Goal: Transaction & Acquisition: Purchase product/service

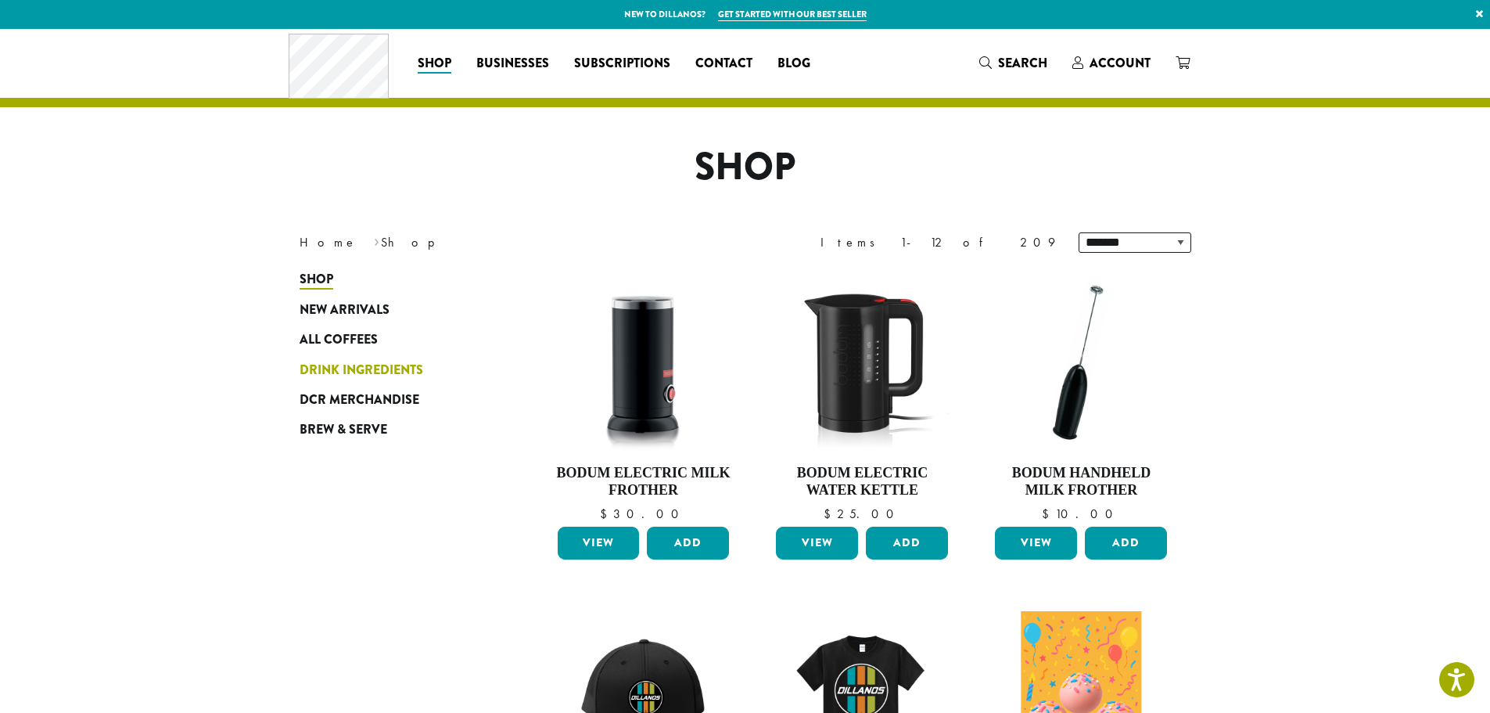
click at [380, 375] on span "Drink Ingredients" at bounding box center [362, 371] width 124 height 20
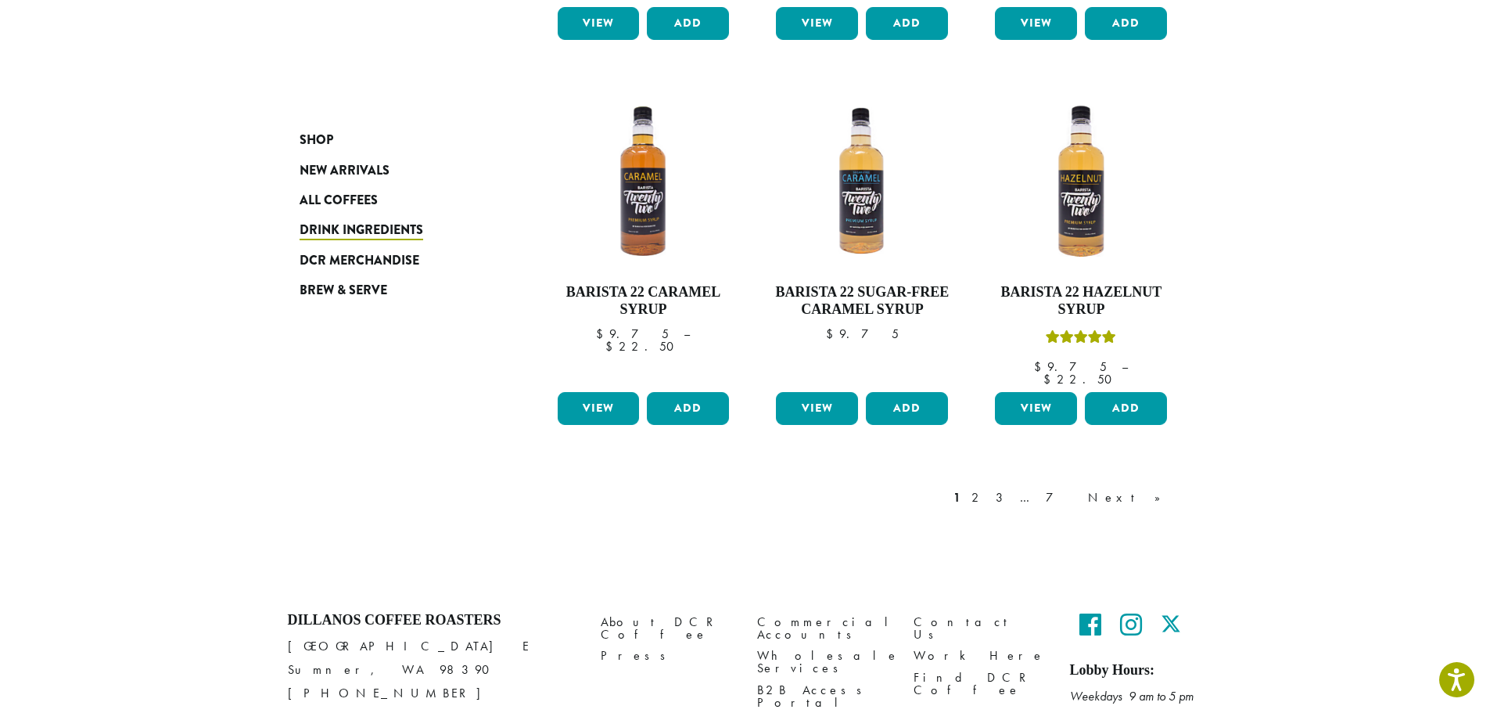
scroll to position [1309, 0]
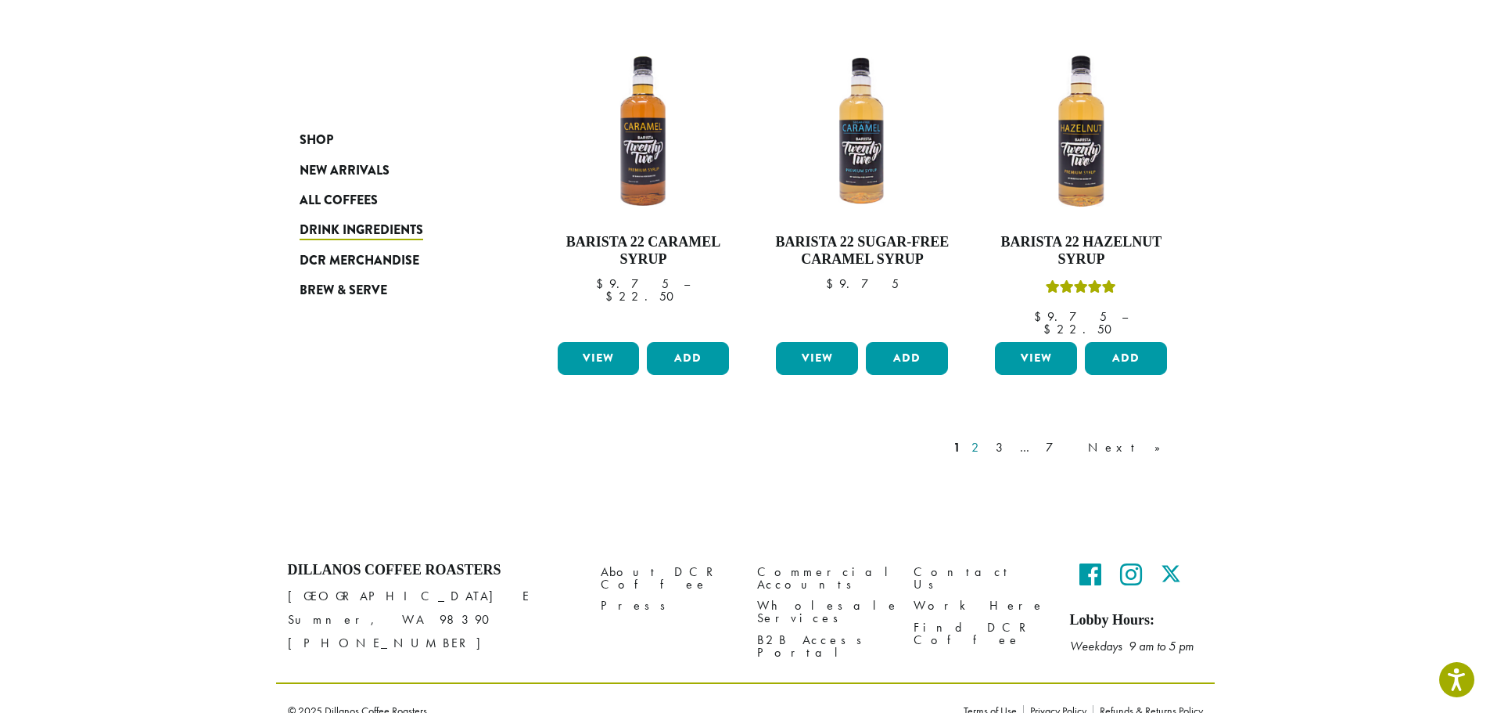
click at [988, 438] on link "2" at bounding box center [978, 447] width 20 height 19
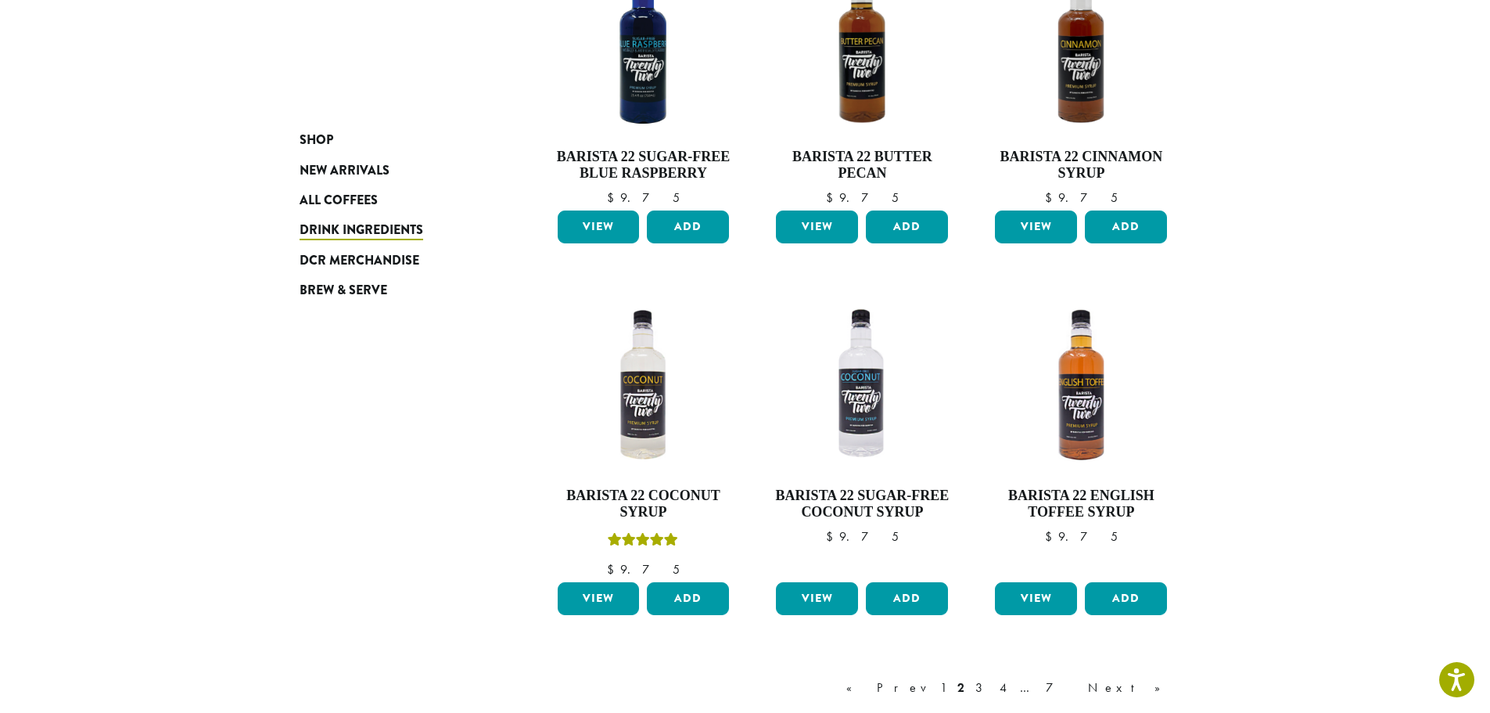
scroll to position [1113, 0]
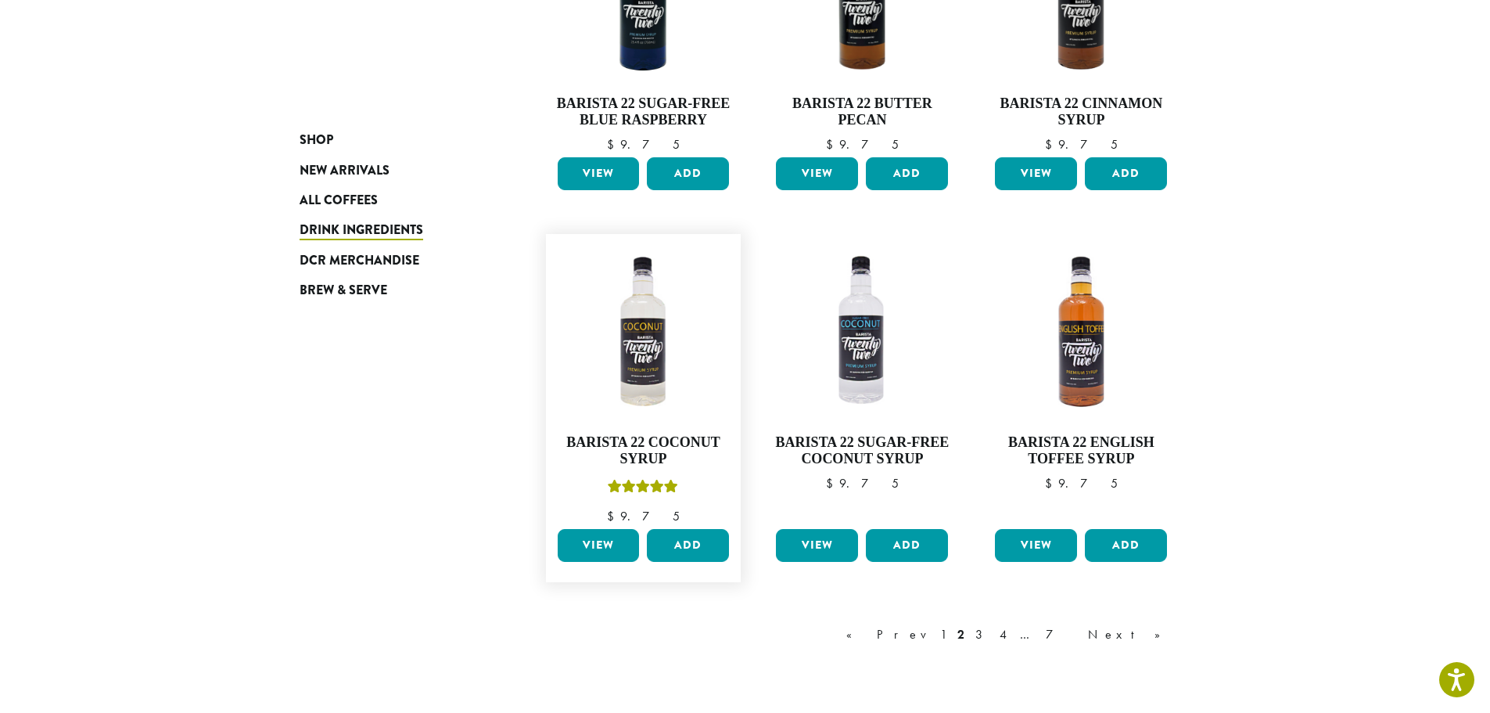
click at [602, 554] on link "View" at bounding box center [599, 545] width 82 height 33
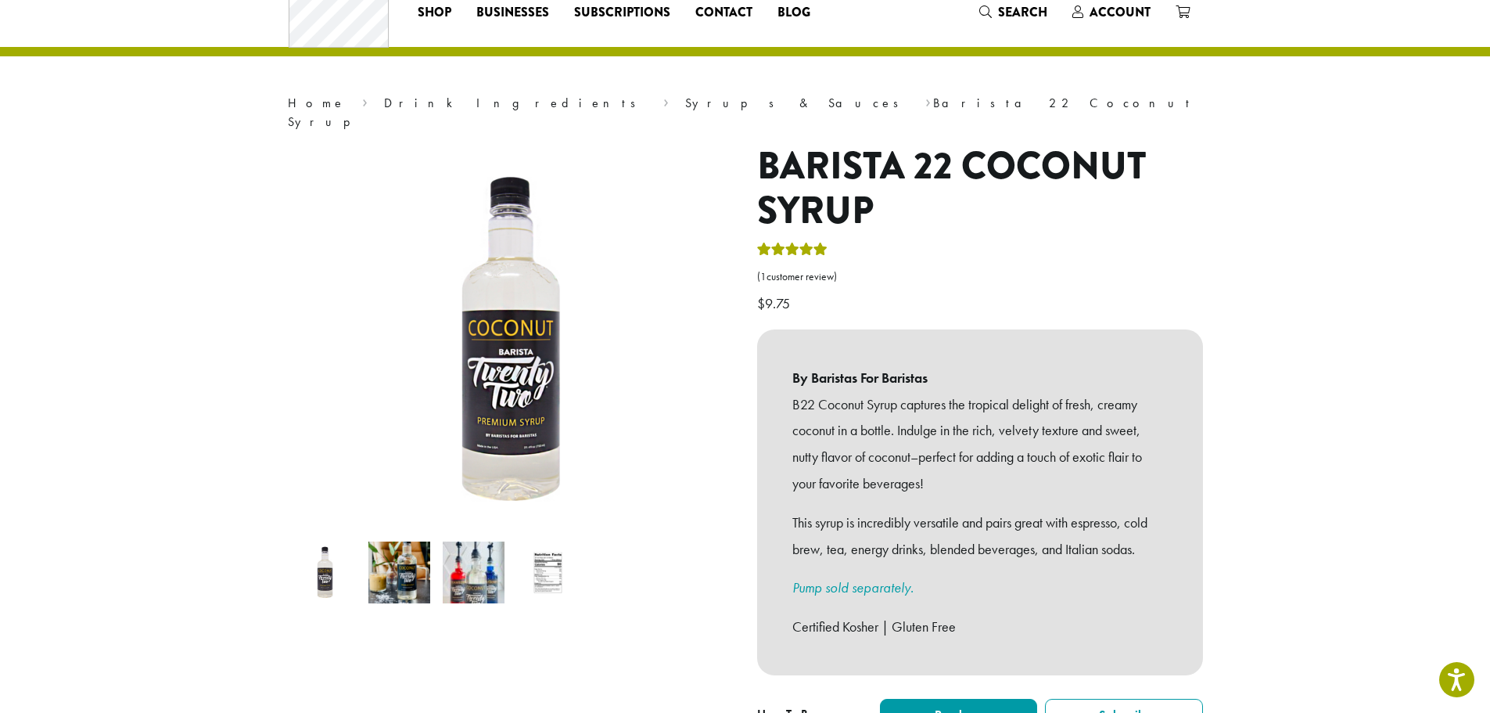
scroll to position [78, 0]
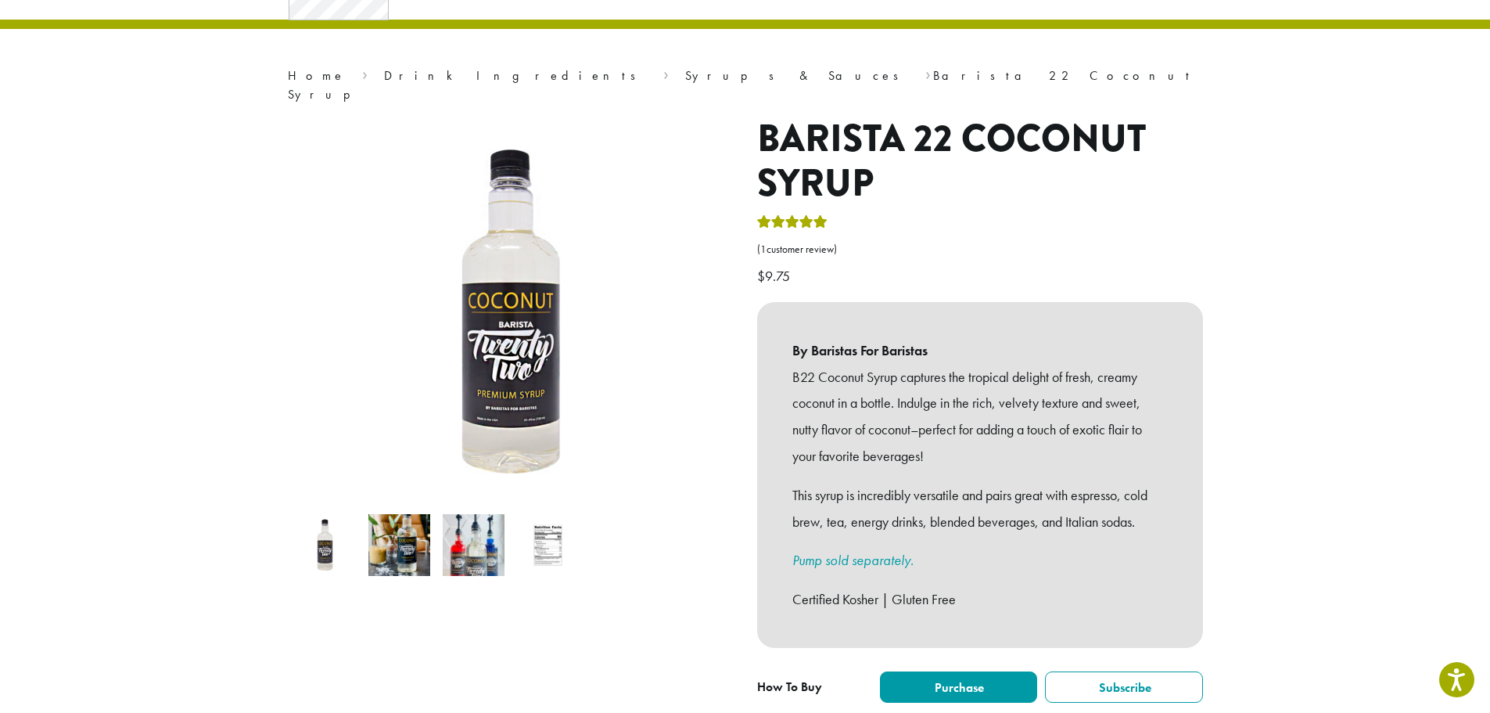
click at [483, 531] on img at bounding box center [474, 545] width 62 height 62
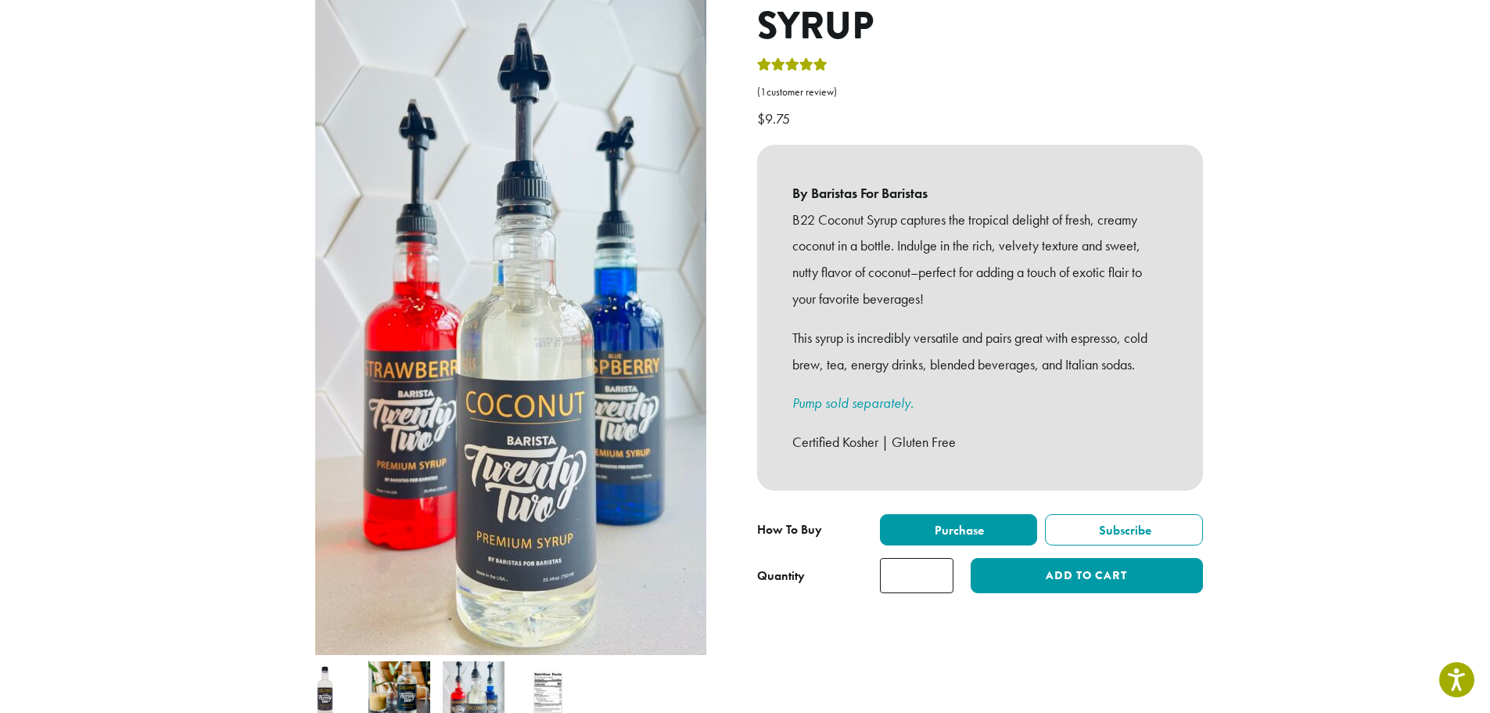
scroll to position [235, 0]
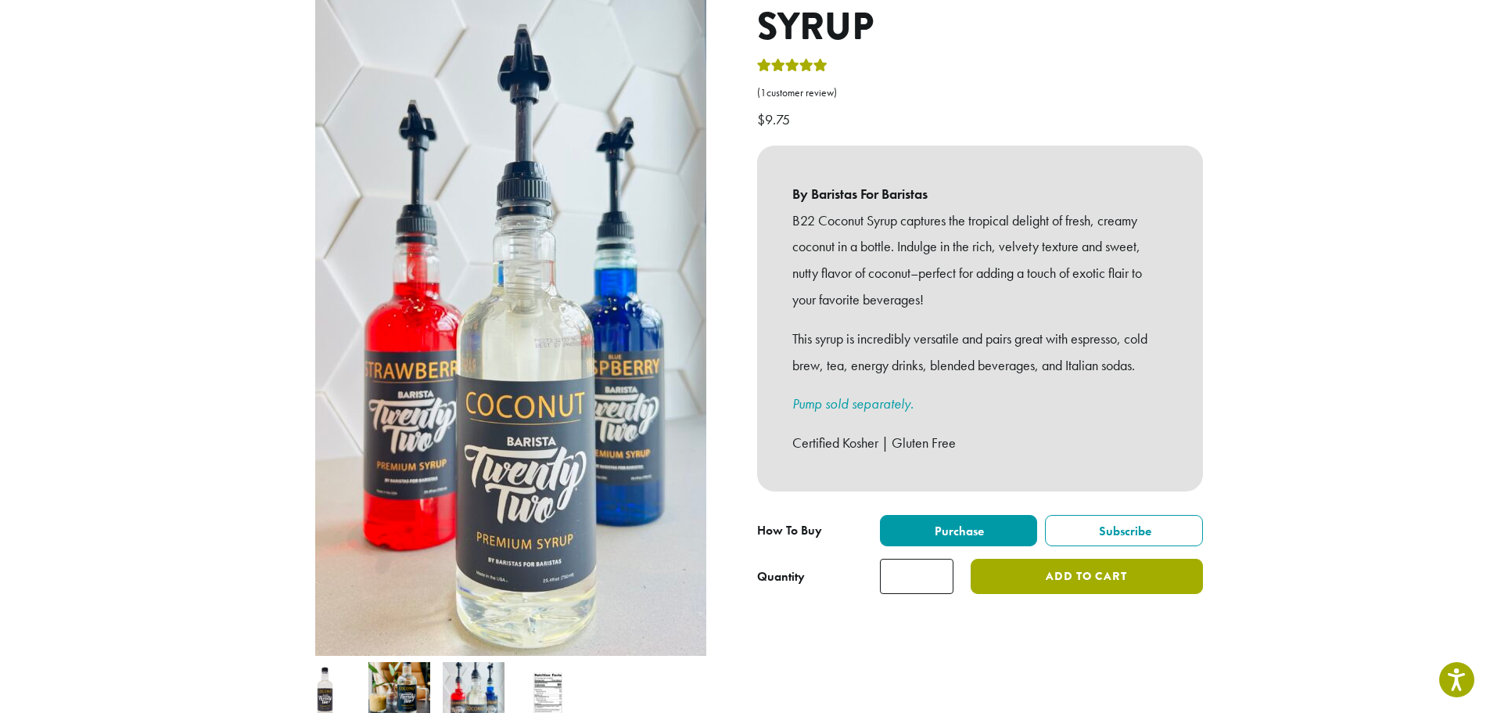
click at [1111, 561] on button "Add to cart" at bounding box center [1087, 576] width 232 height 35
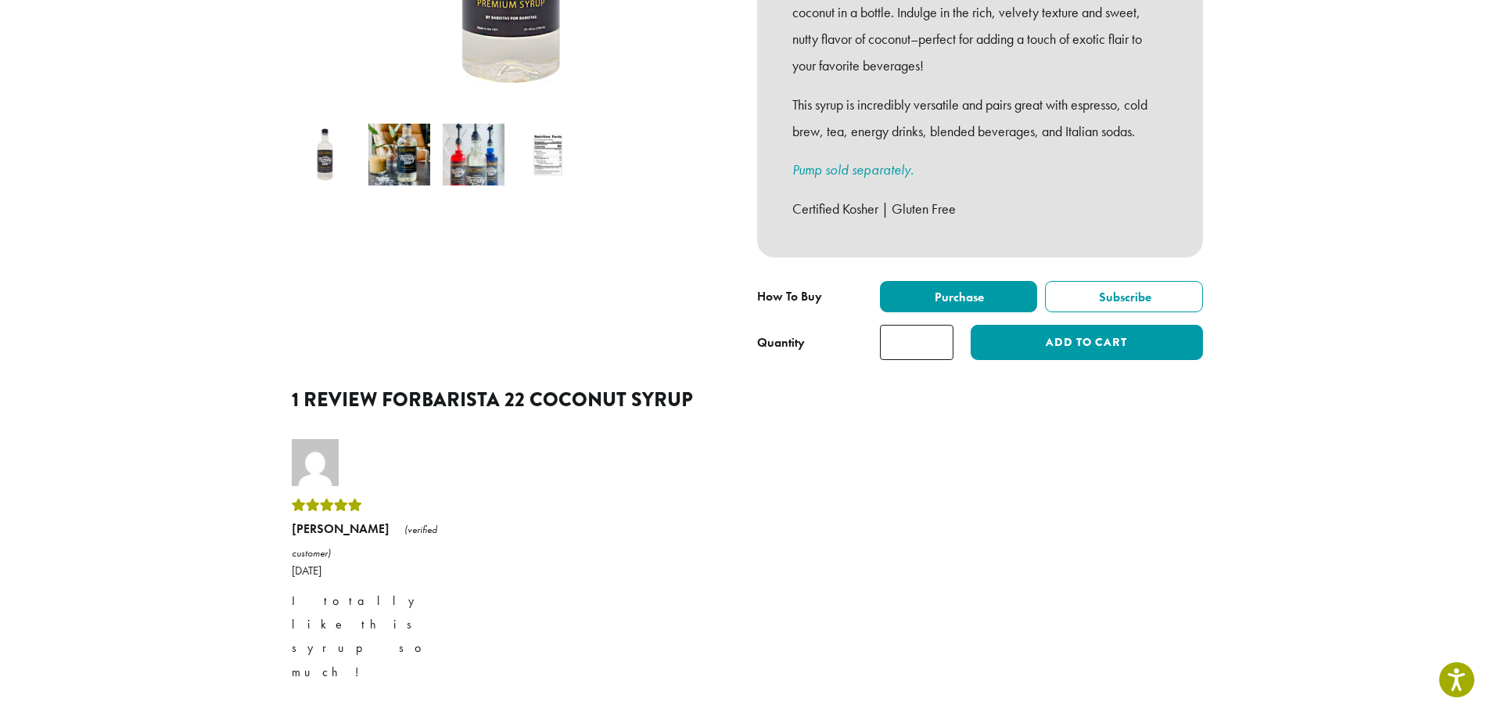
scroll to position [469, 0]
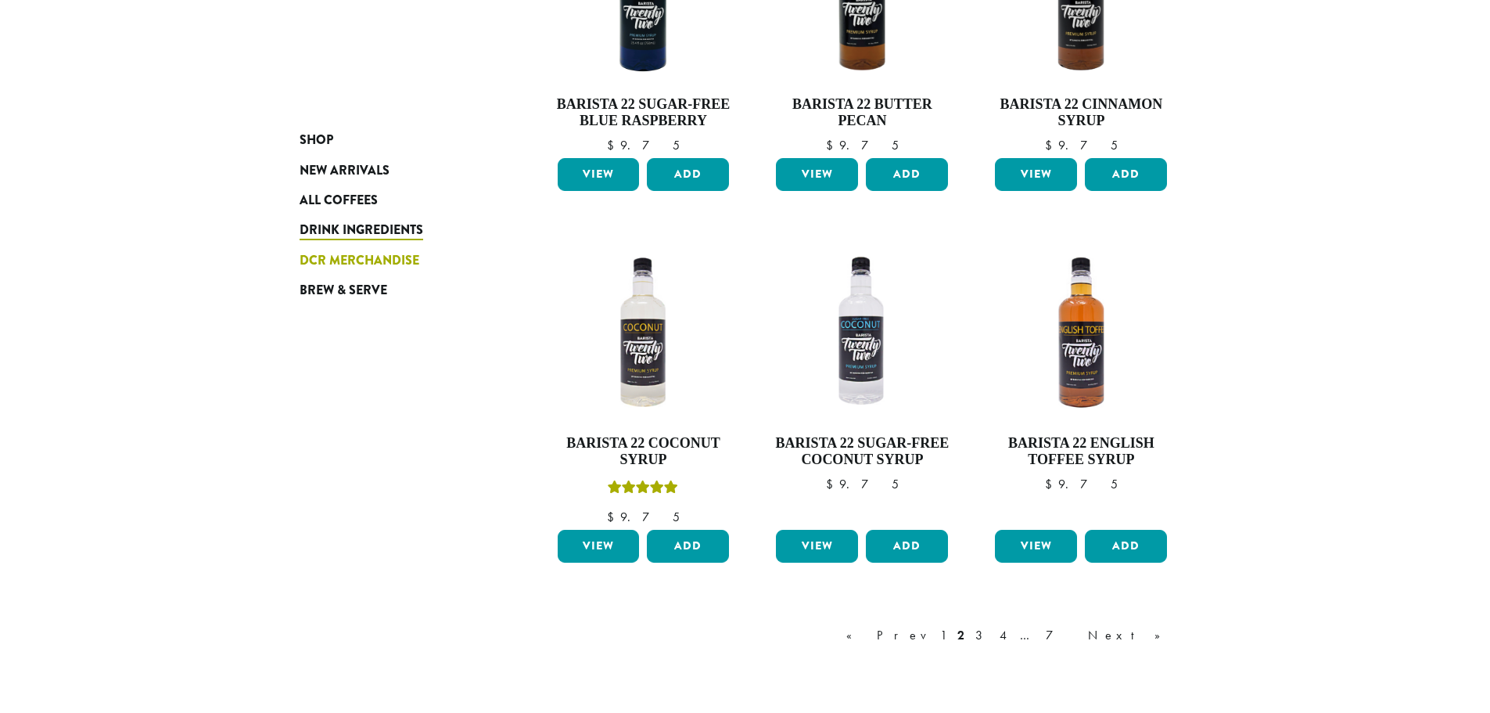
scroll to position [1112, 0]
click at [992, 637] on link "3" at bounding box center [982, 635] width 20 height 19
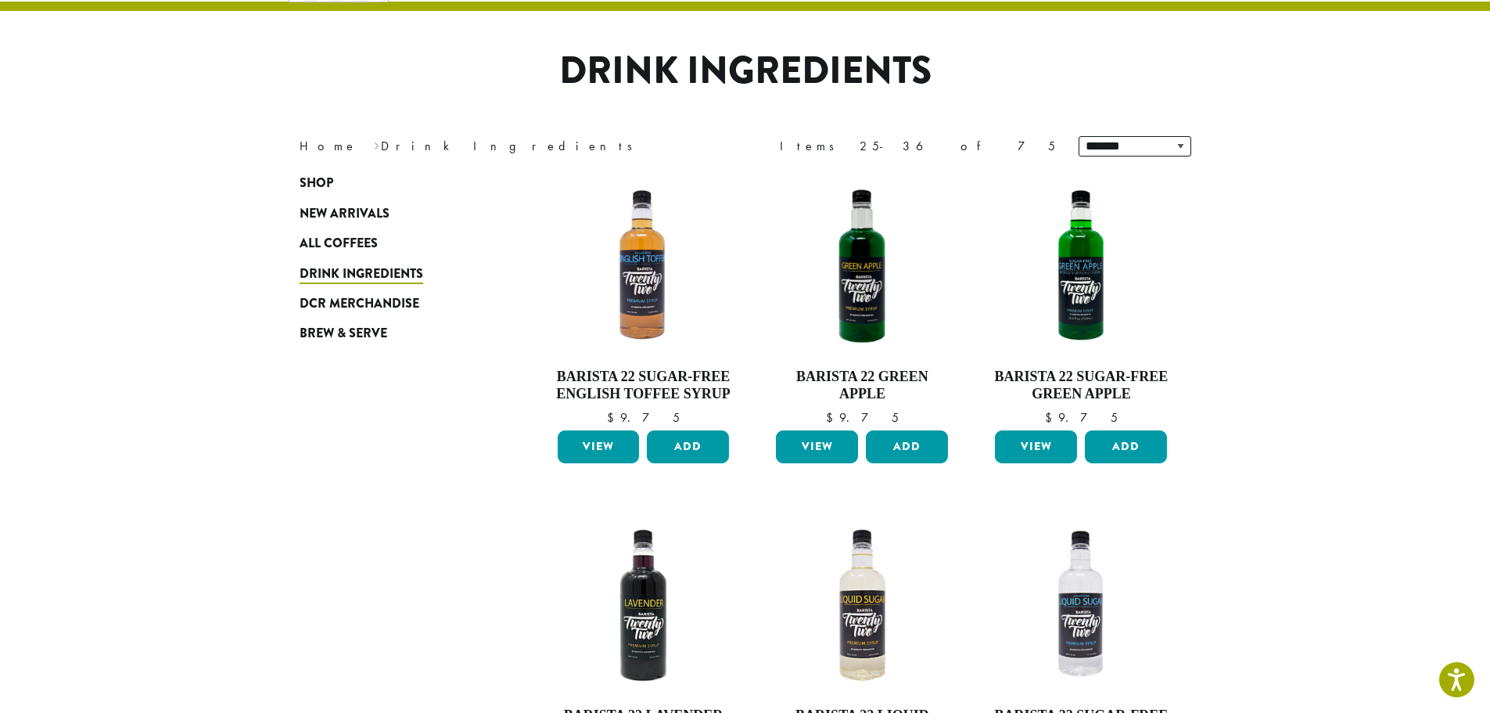
scroll to position [174, 0]
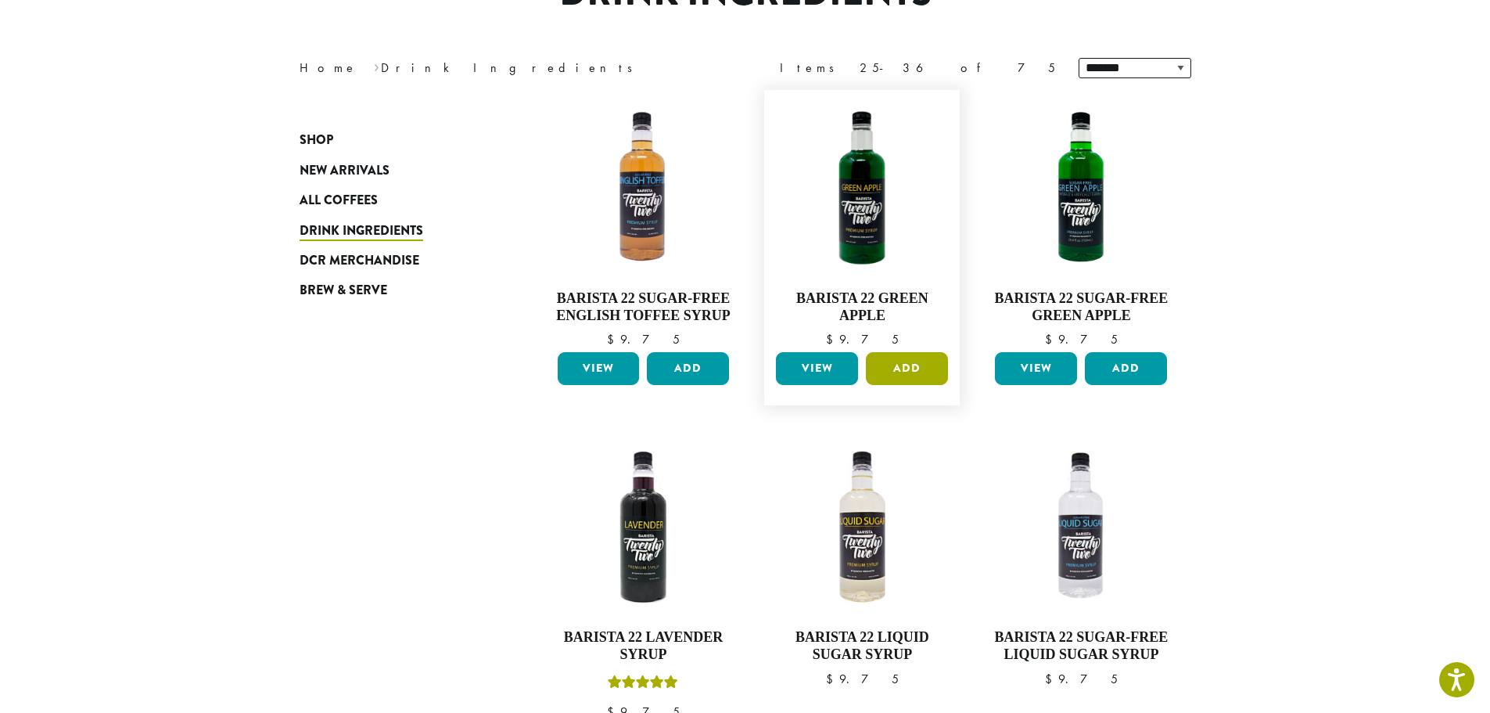
click at [913, 372] on button "Add" at bounding box center [907, 368] width 82 height 33
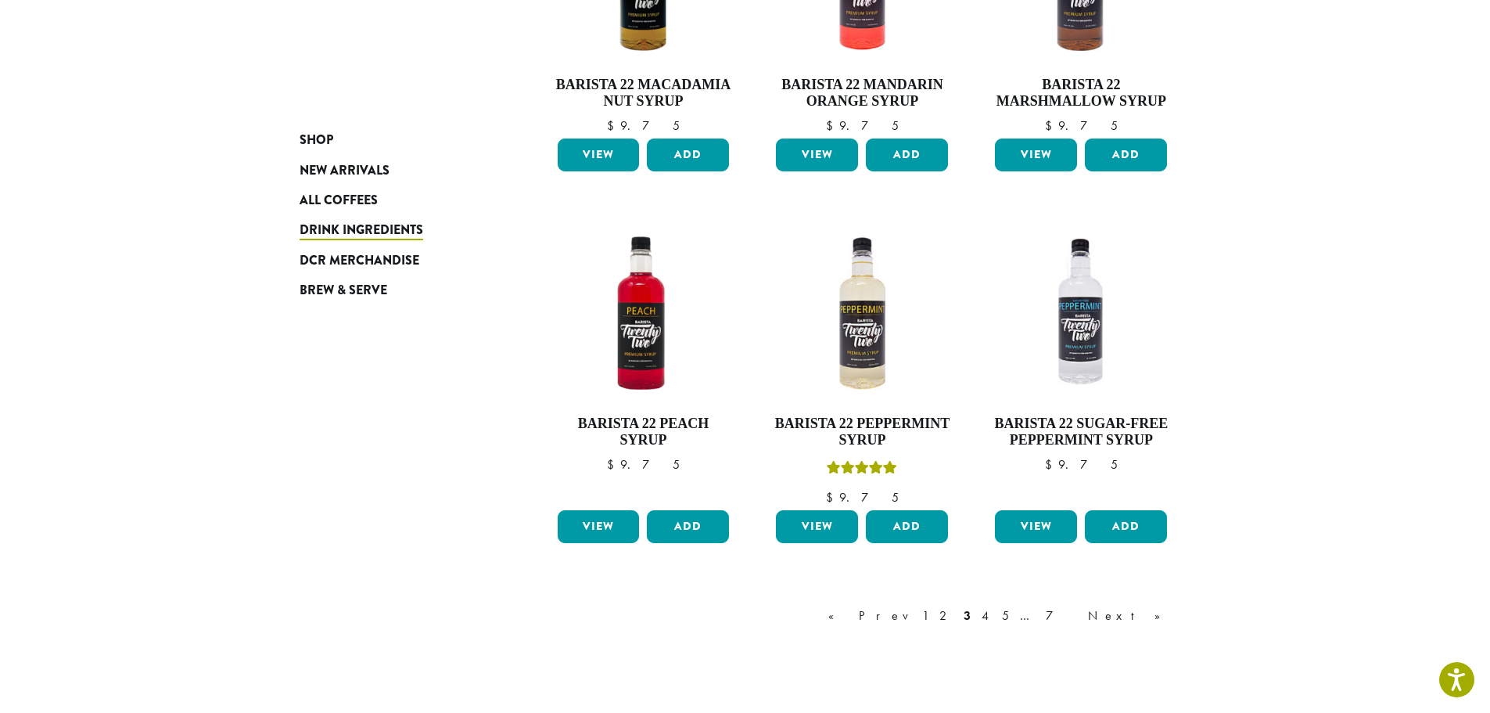
scroll to position [1113, 0]
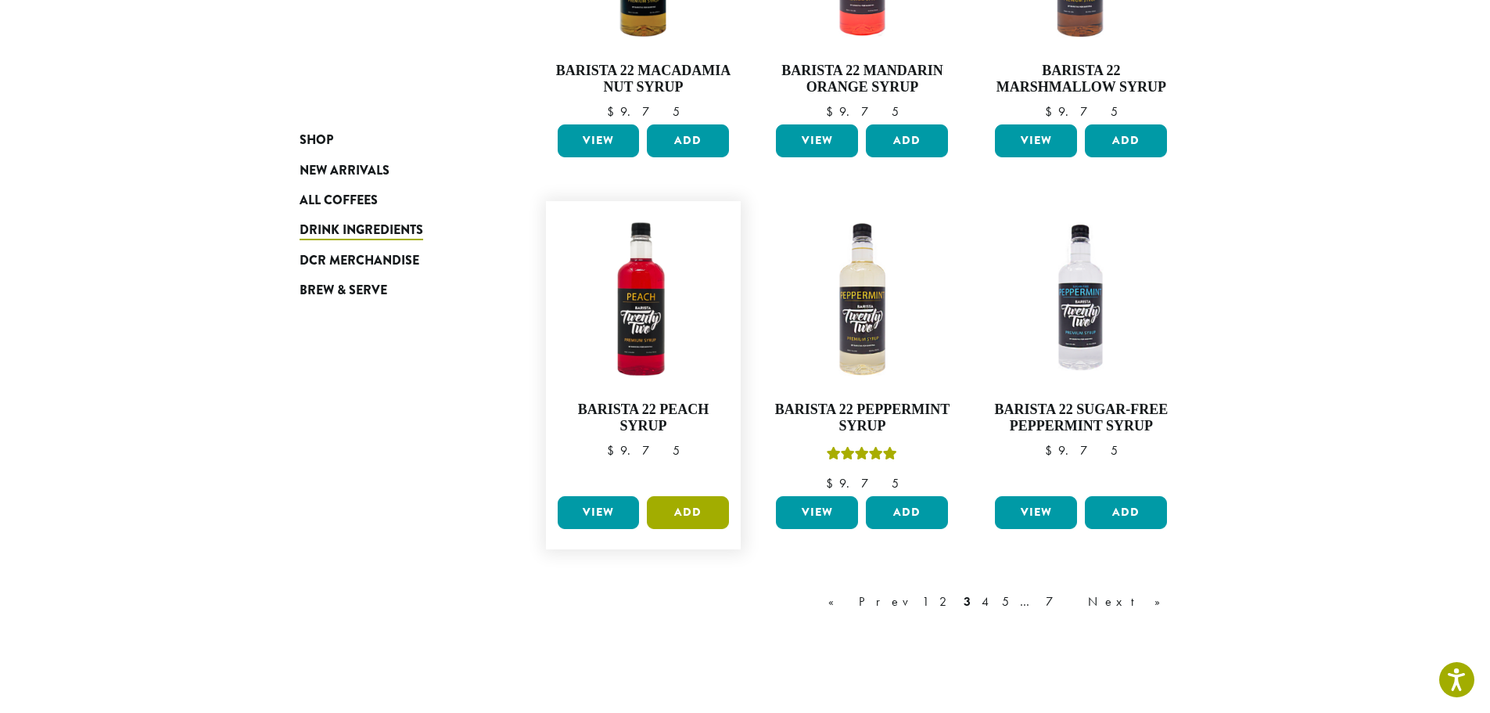
click at [693, 517] on button "Add" at bounding box center [688, 512] width 82 height 33
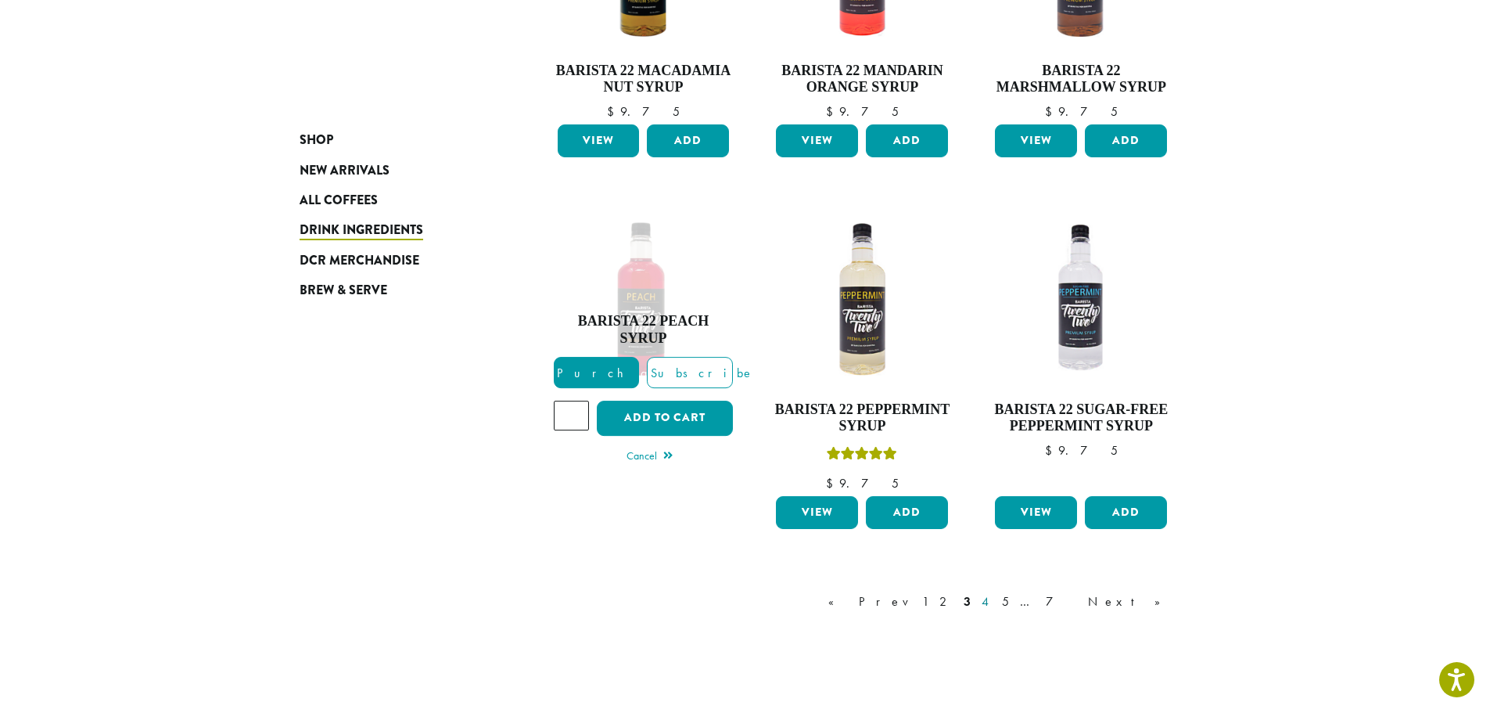
click at [994, 602] on link "4" at bounding box center [987, 601] width 16 height 19
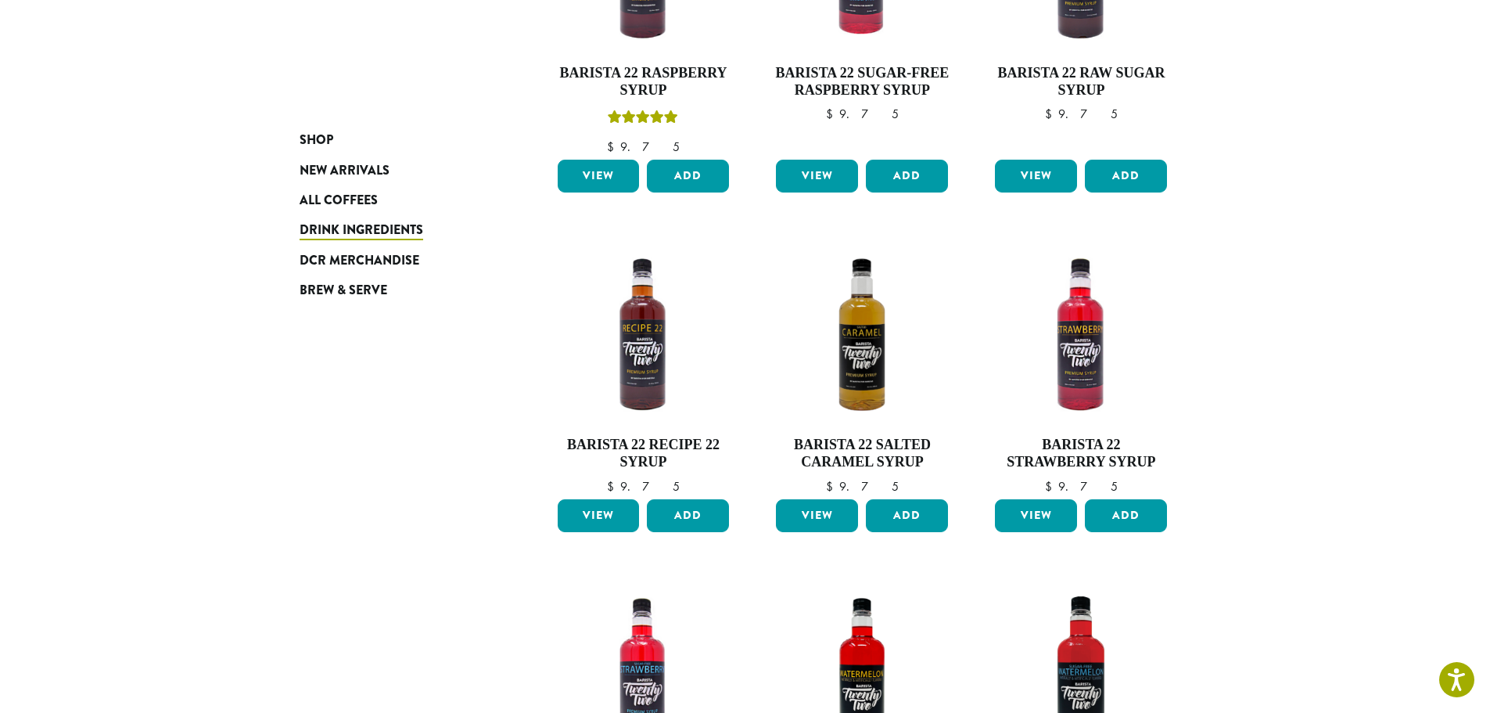
scroll to position [409, 0]
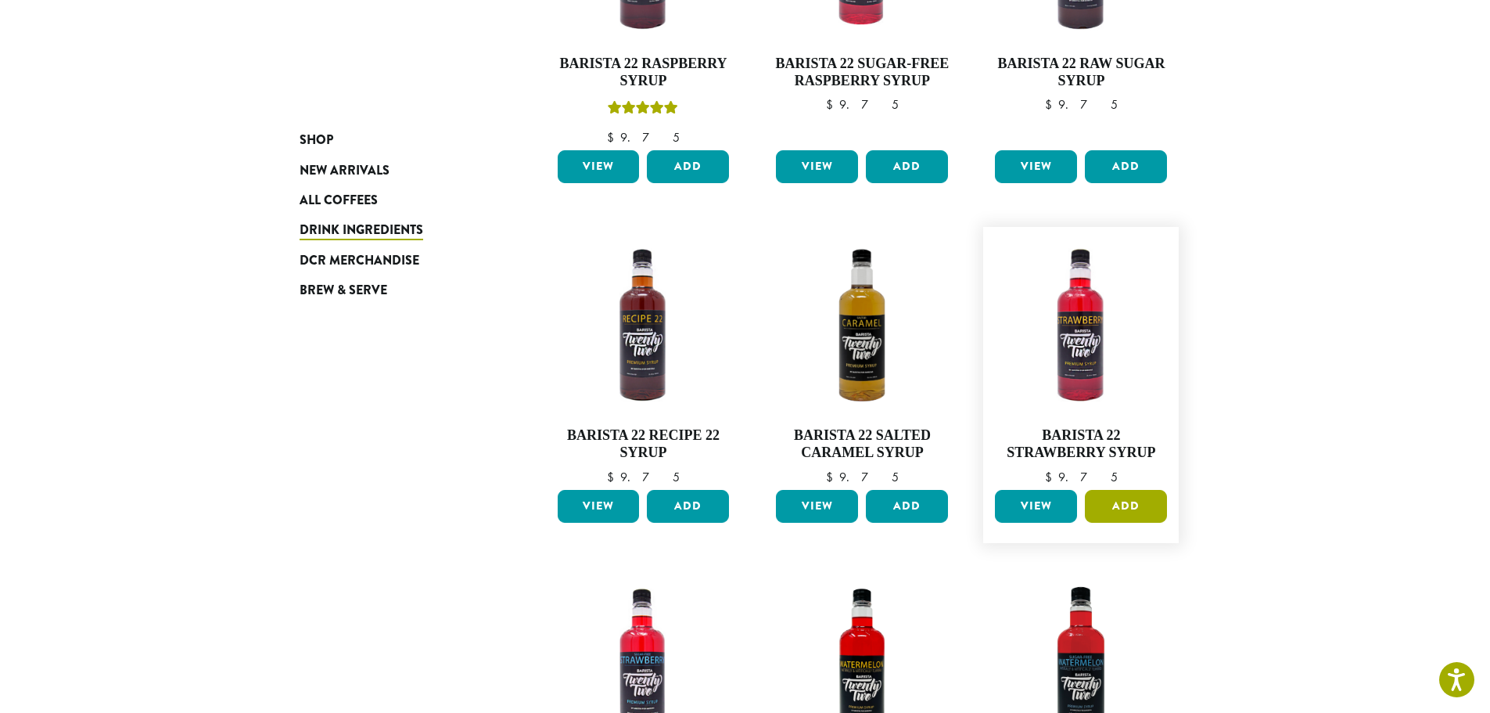
click at [1129, 501] on button "Add" at bounding box center [1126, 506] width 82 height 33
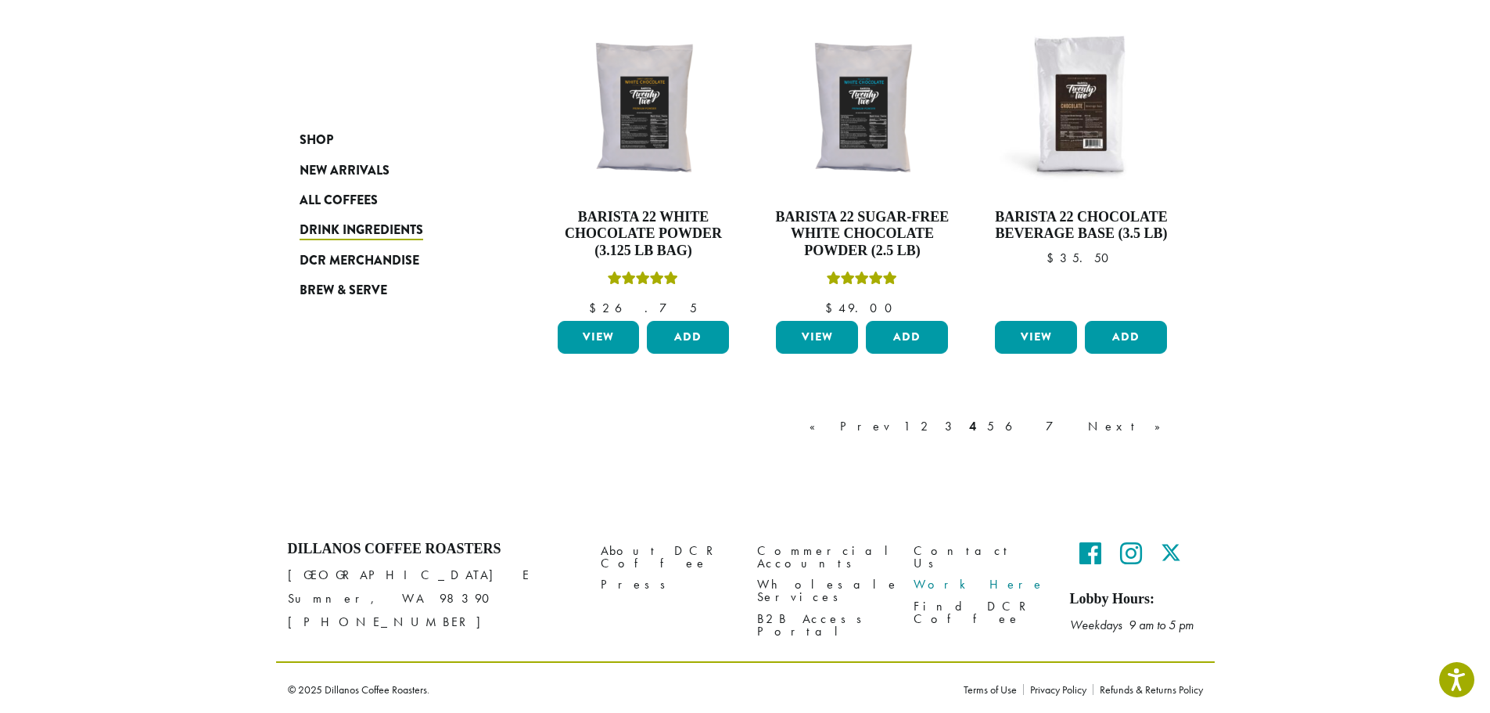
scroll to position [1309, 0]
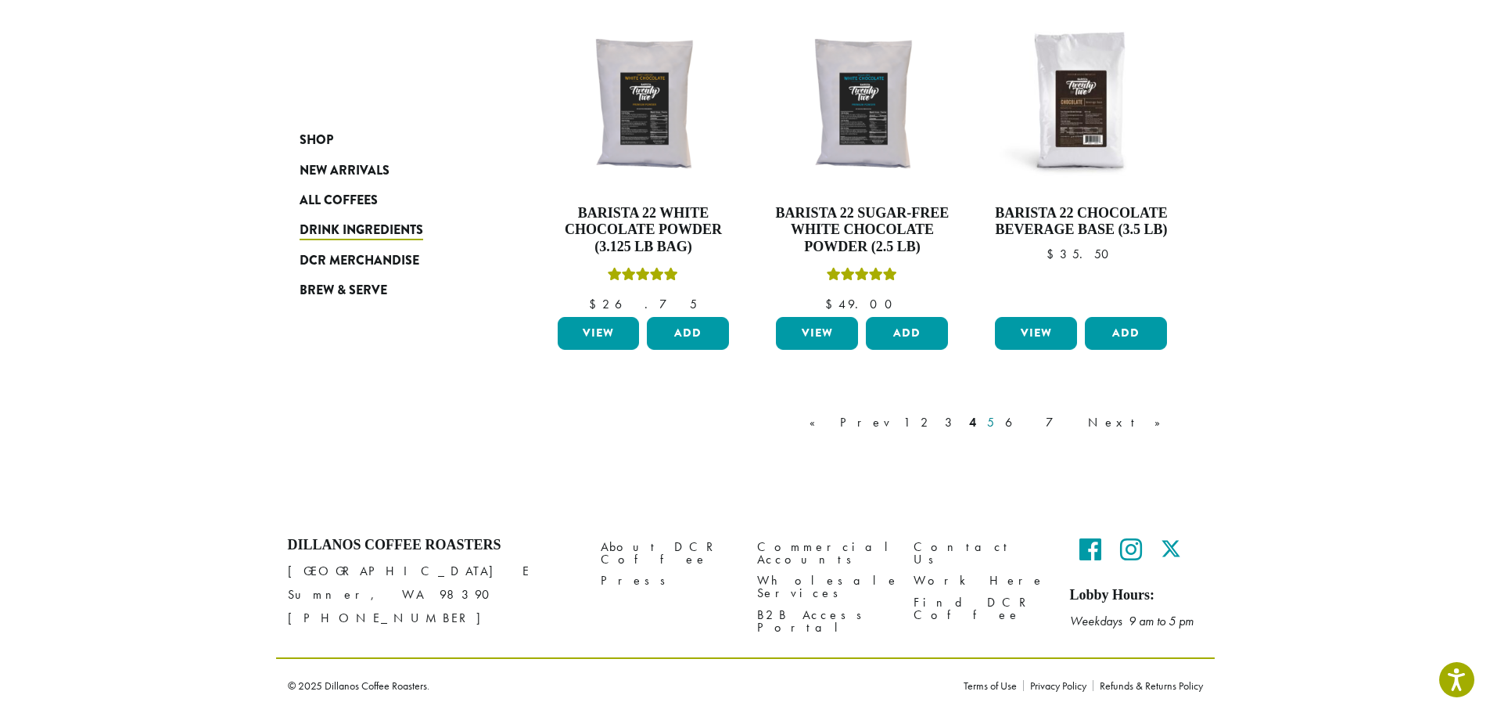
click at [997, 425] on link "5" at bounding box center [990, 422] width 13 height 19
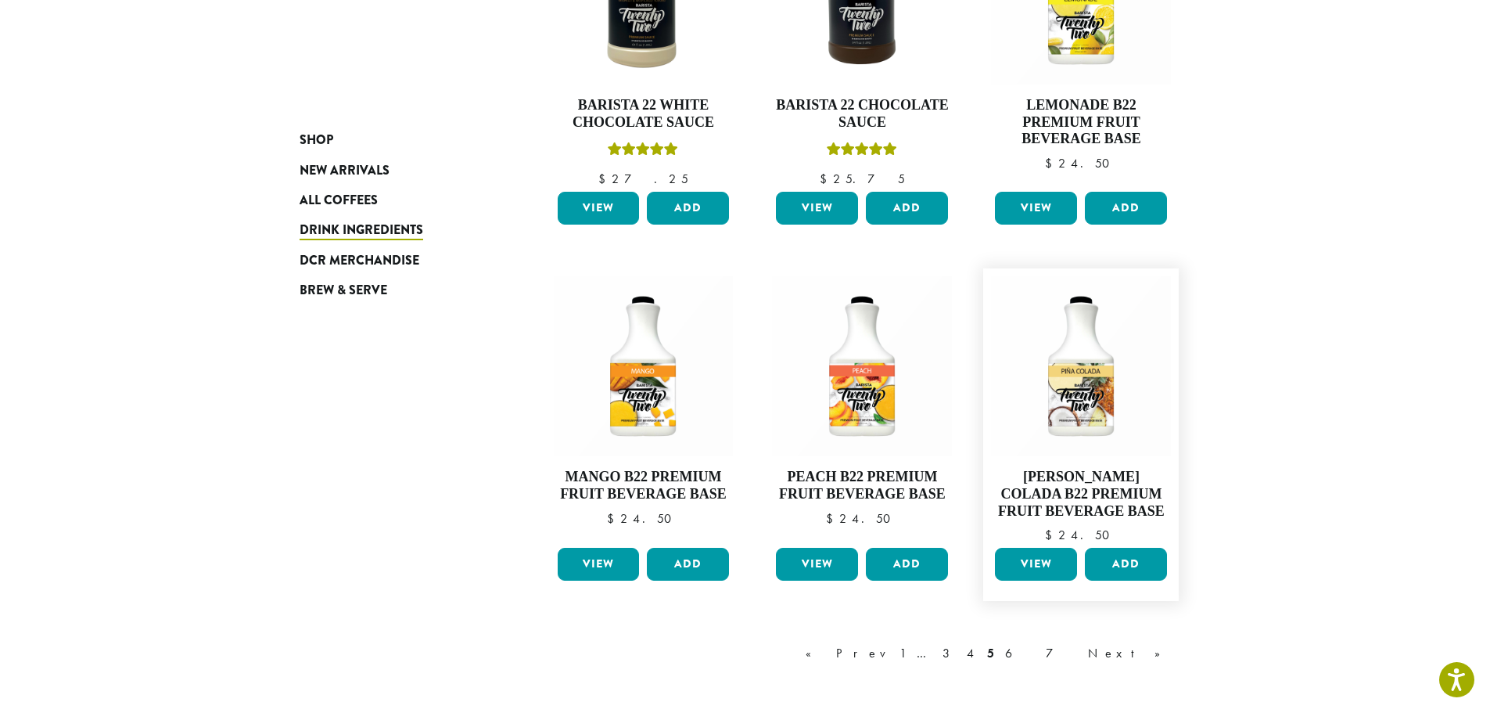
scroll to position [1270, 0]
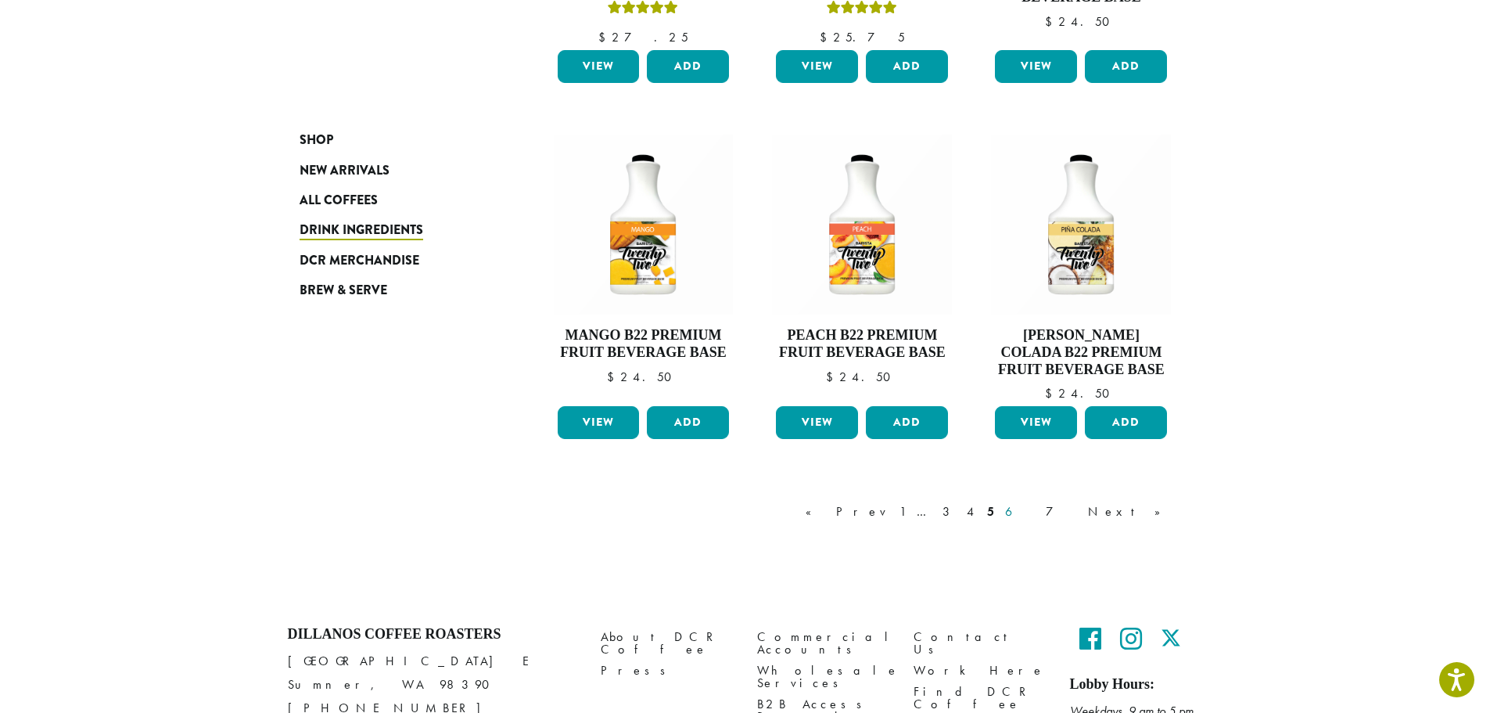
click at [1038, 512] on link "6" at bounding box center [1020, 511] width 36 height 19
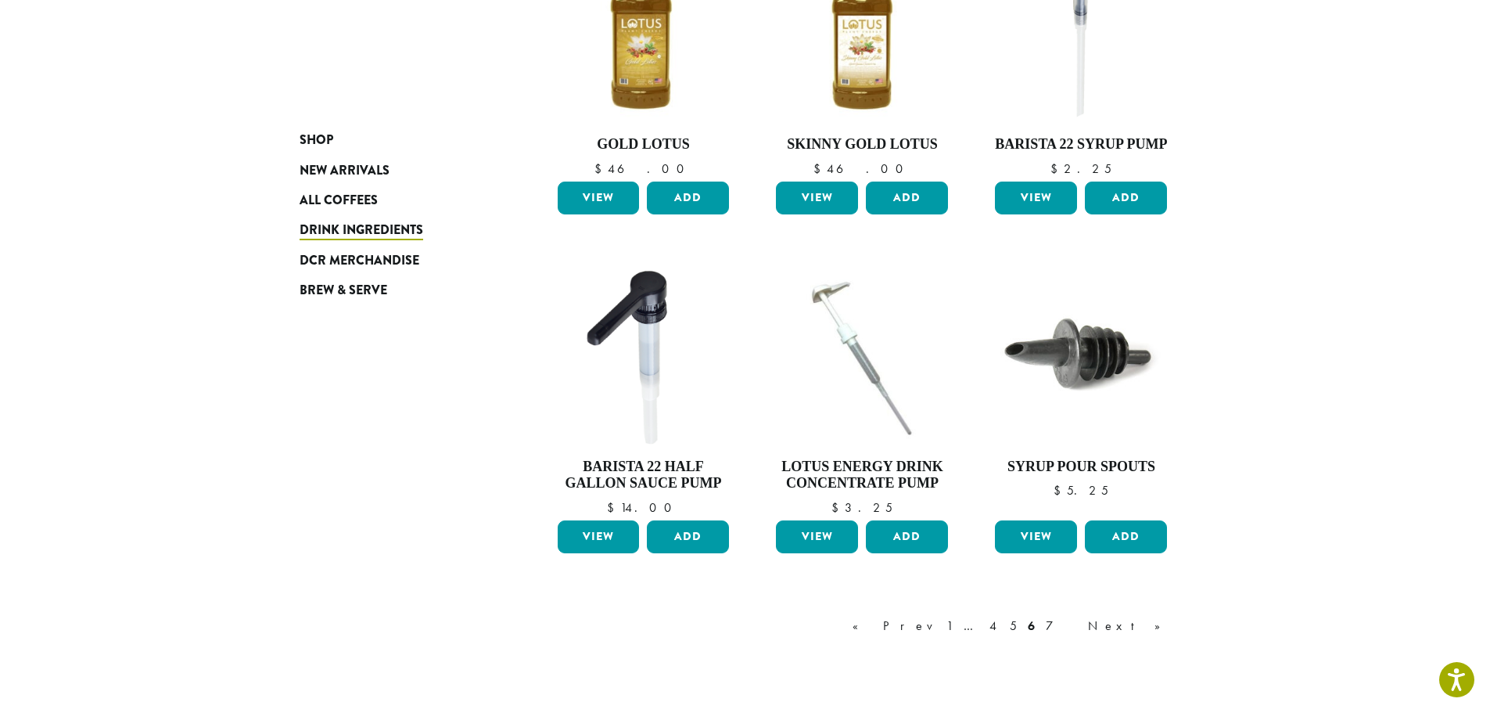
scroll to position [1227, 0]
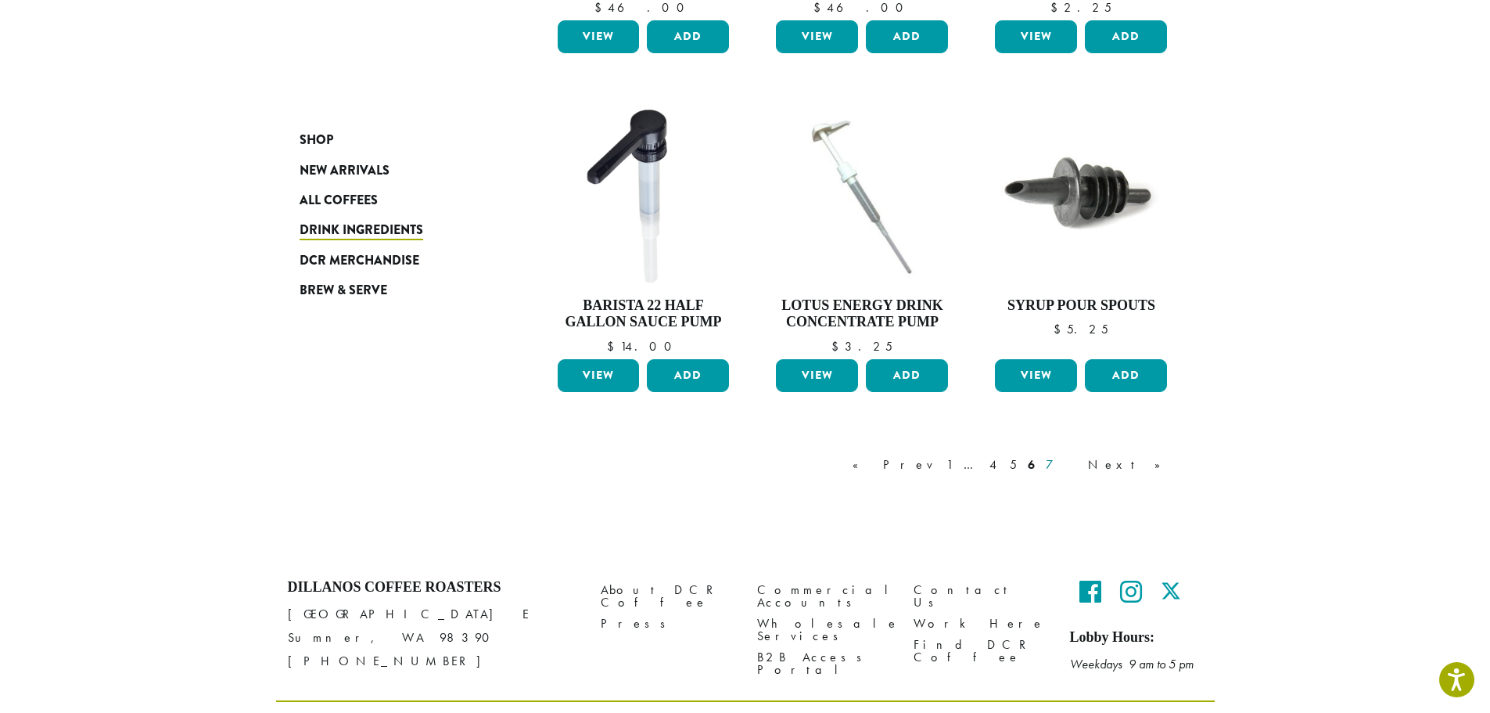
click at [1080, 455] on link "7" at bounding box center [1062, 464] width 38 height 19
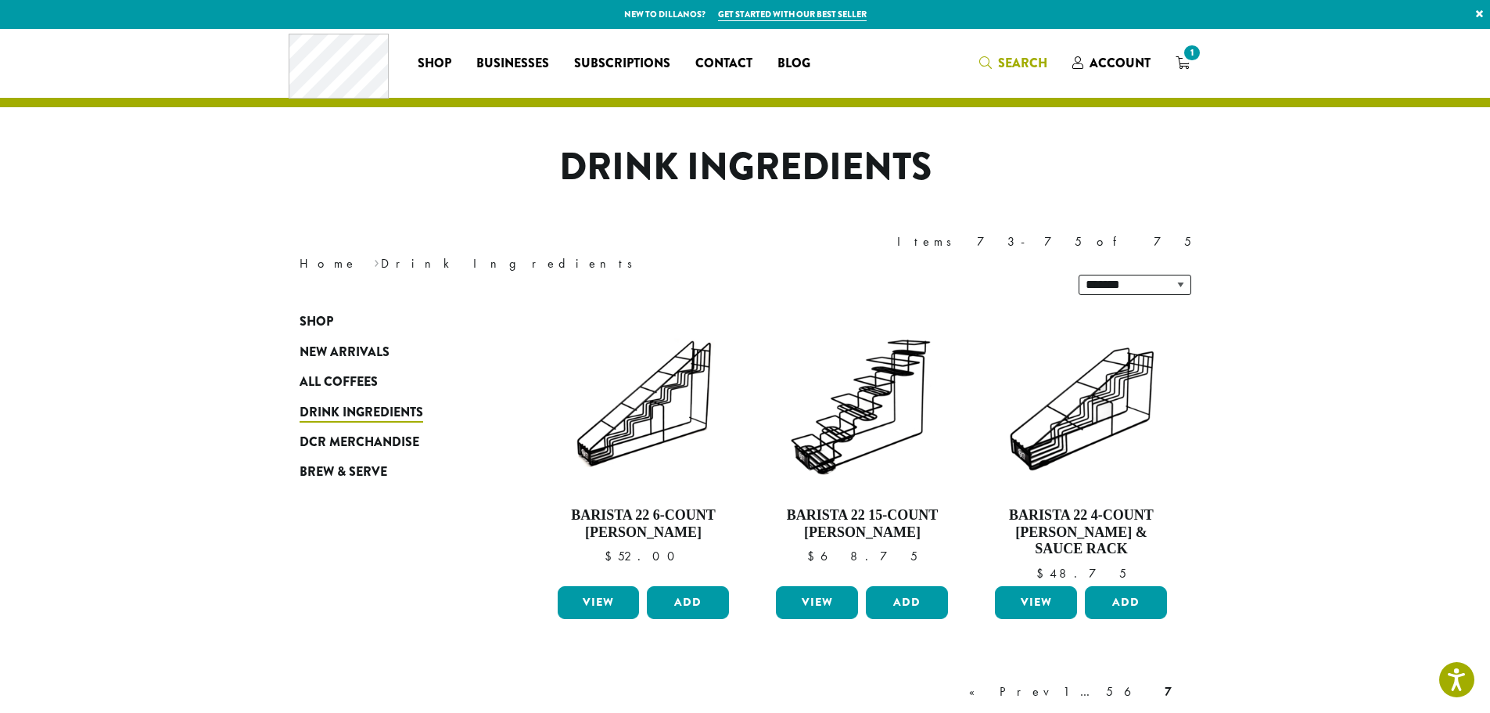
click at [1006, 53] on link "Search" at bounding box center [1013, 63] width 93 height 26
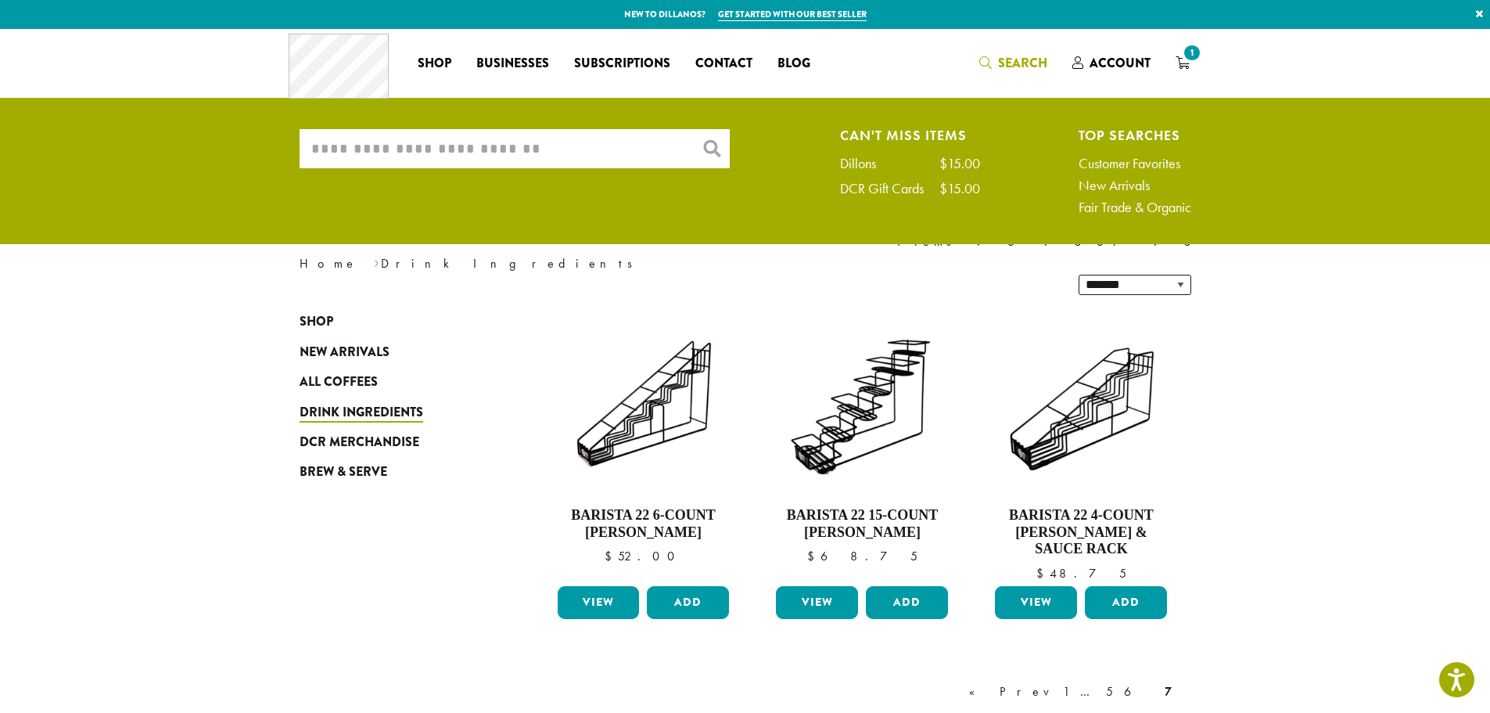
click at [599, 139] on input "What are you searching for?" at bounding box center [515, 148] width 430 height 39
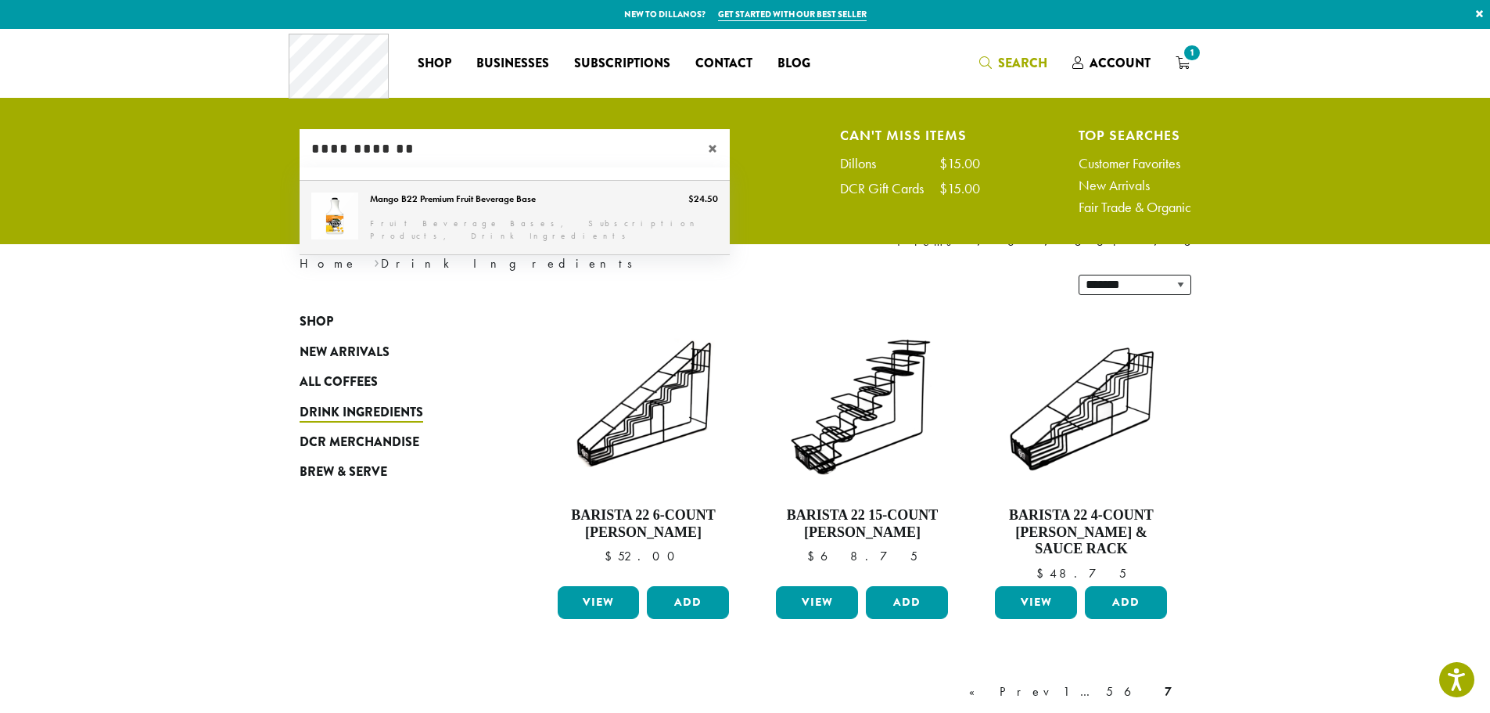
type input "**********"
click at [485, 188] on link "Mango B22 Premium Fruit Beverage Base" at bounding box center [515, 218] width 430 height 74
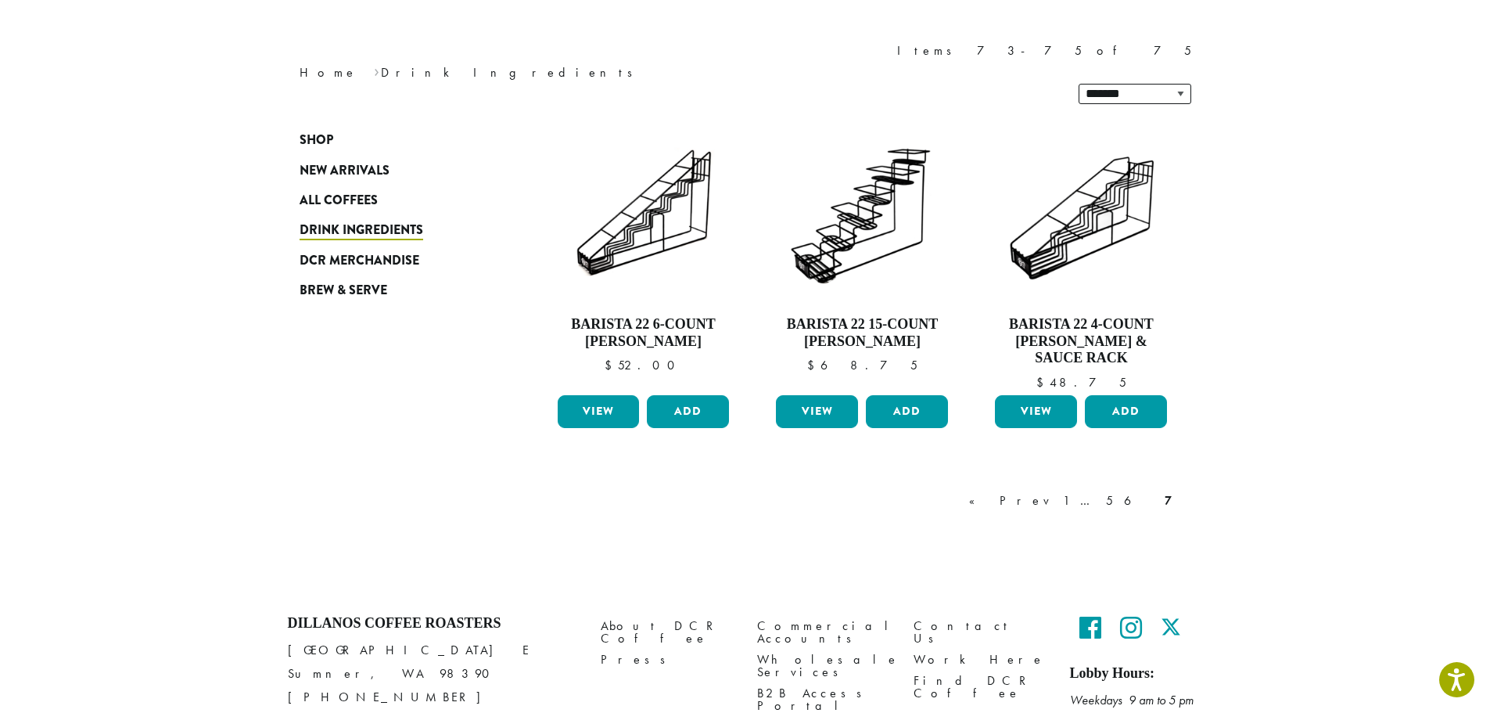
scroll to position [210, 0]
